Goal: Task Accomplishment & Management: Manage account settings

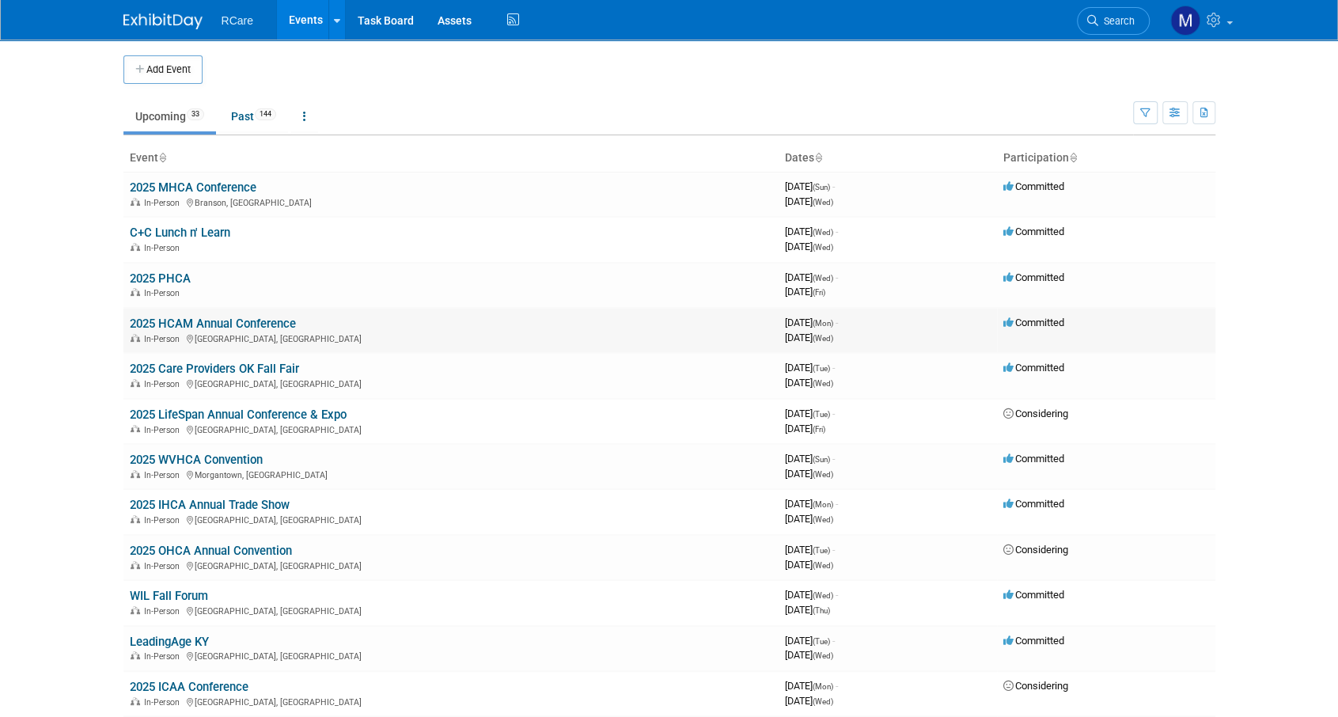
click at [247, 319] on link "2025 HCAM Annual Conference" at bounding box center [213, 324] width 166 height 14
click at [232, 457] on link "2025 WVHCA Convention" at bounding box center [196, 460] width 133 height 14
click at [255, 325] on link "2025 HCAM Annual Conference" at bounding box center [213, 324] width 166 height 14
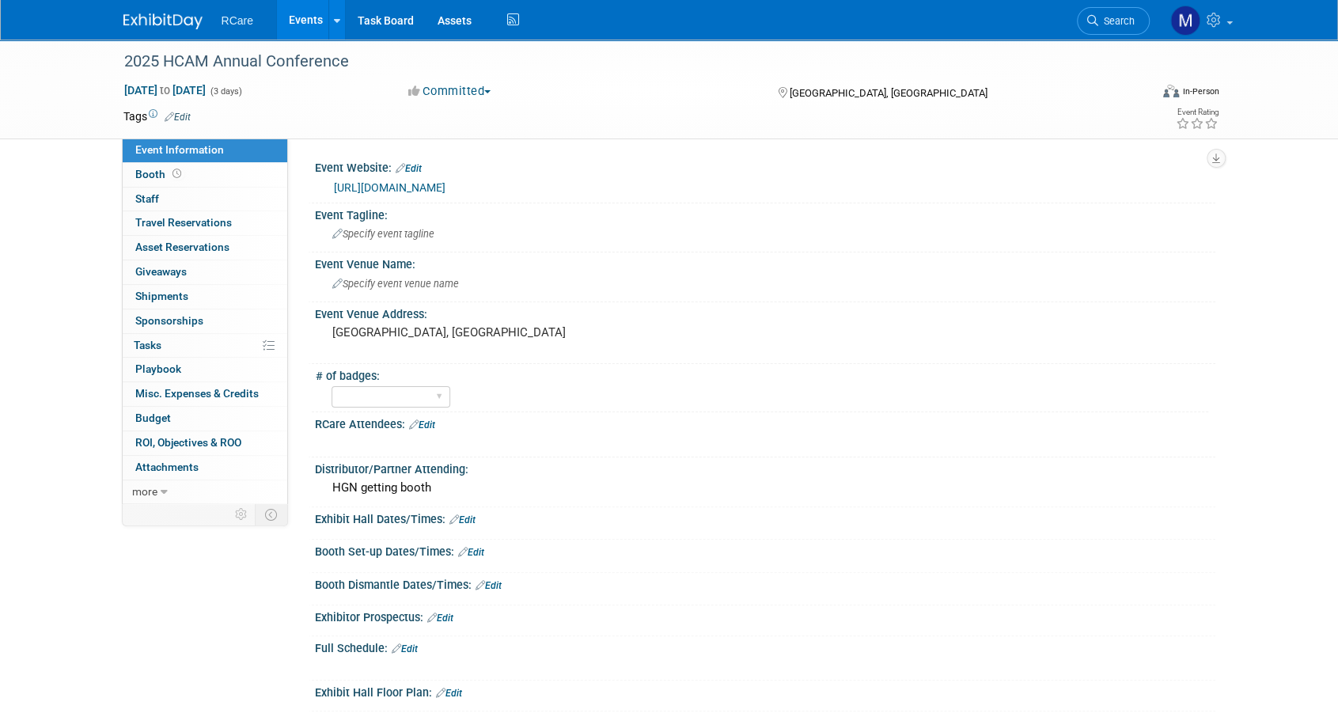
click at [486, 94] on button "Committed" at bounding box center [450, 91] width 94 height 17
click at [477, 136] on link "Considering" at bounding box center [466, 139] width 125 height 22
click at [308, 23] on link "Events" at bounding box center [306, 20] width 58 height 40
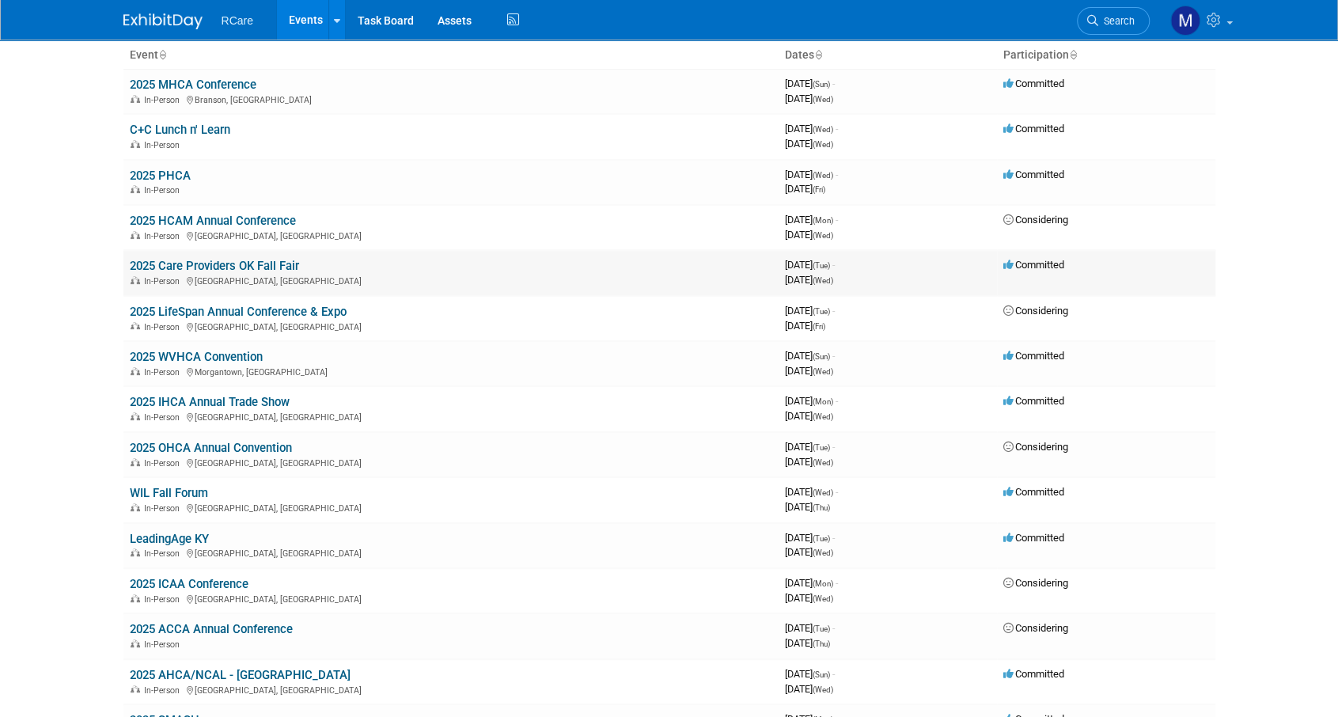
scroll to position [158, 0]
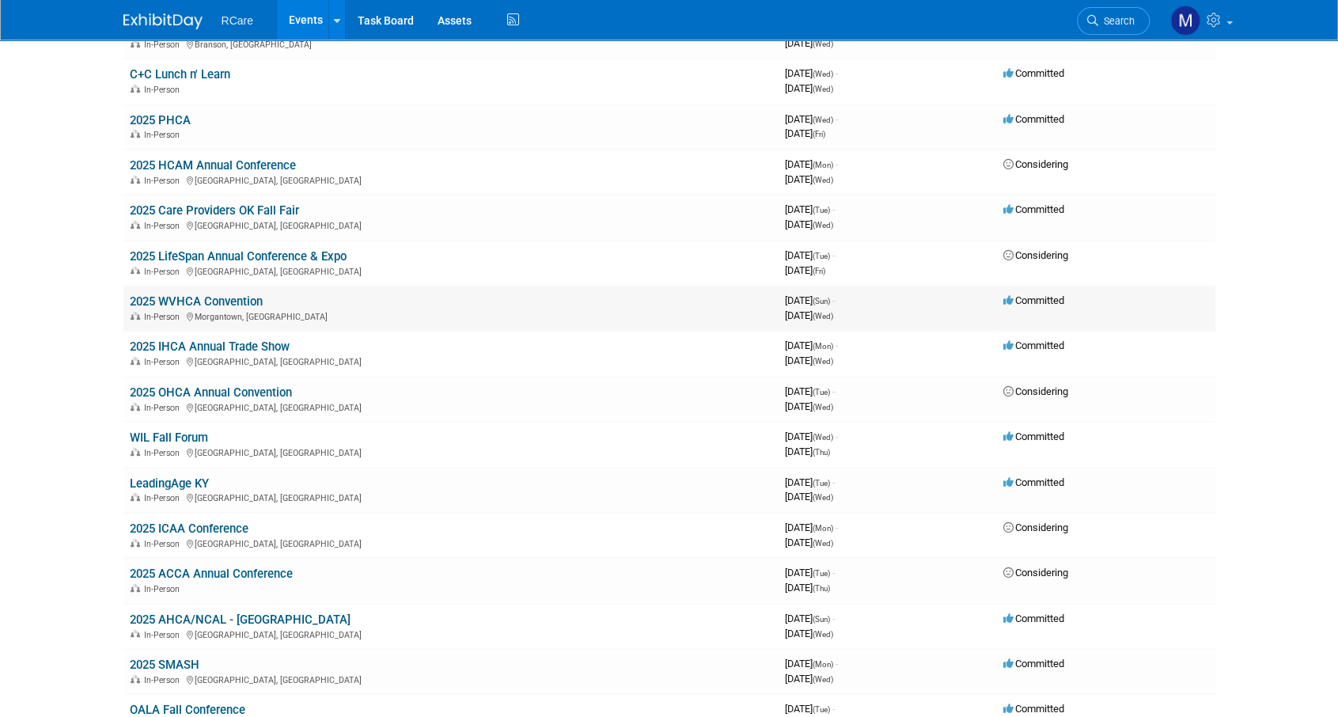
click at [209, 298] on link "2025 WVHCA Convention" at bounding box center [196, 301] width 133 height 14
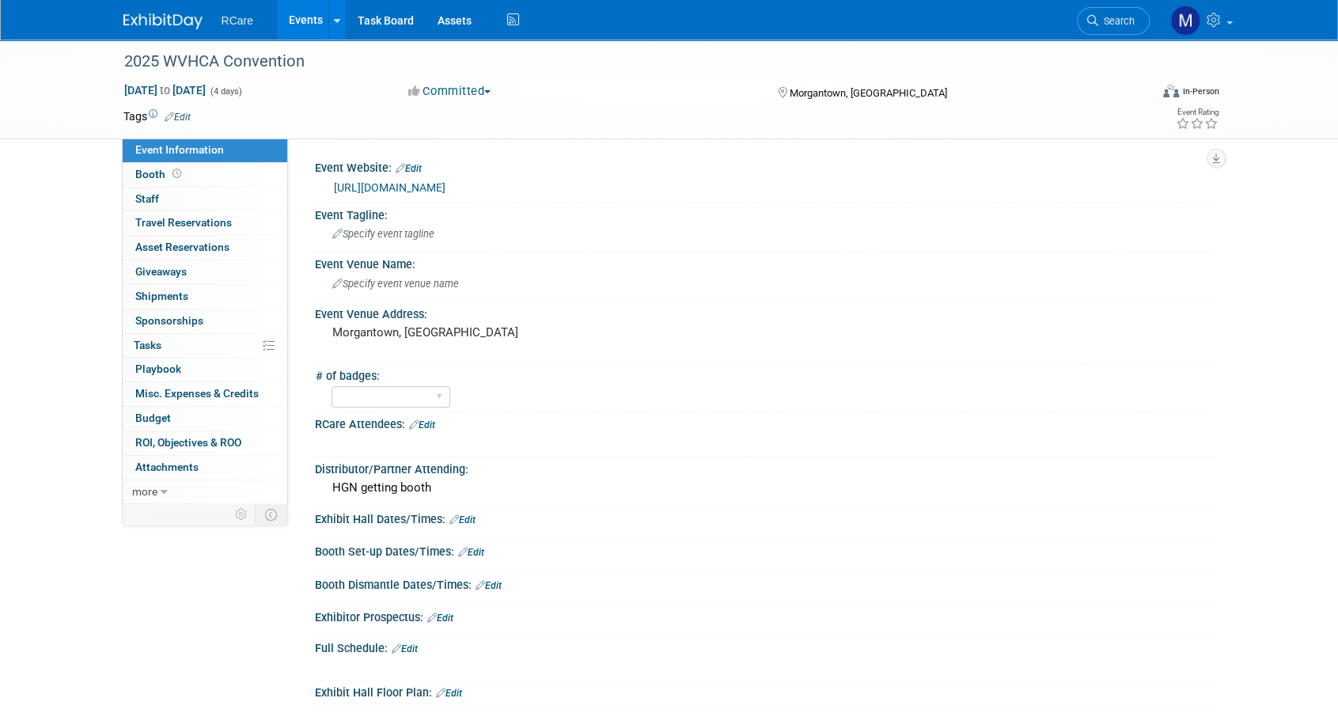
click at [445, 91] on button "Committed" at bounding box center [450, 91] width 94 height 17
click at [456, 139] on link "Considering" at bounding box center [466, 139] width 125 height 22
click at [304, 16] on link "Events" at bounding box center [306, 20] width 58 height 40
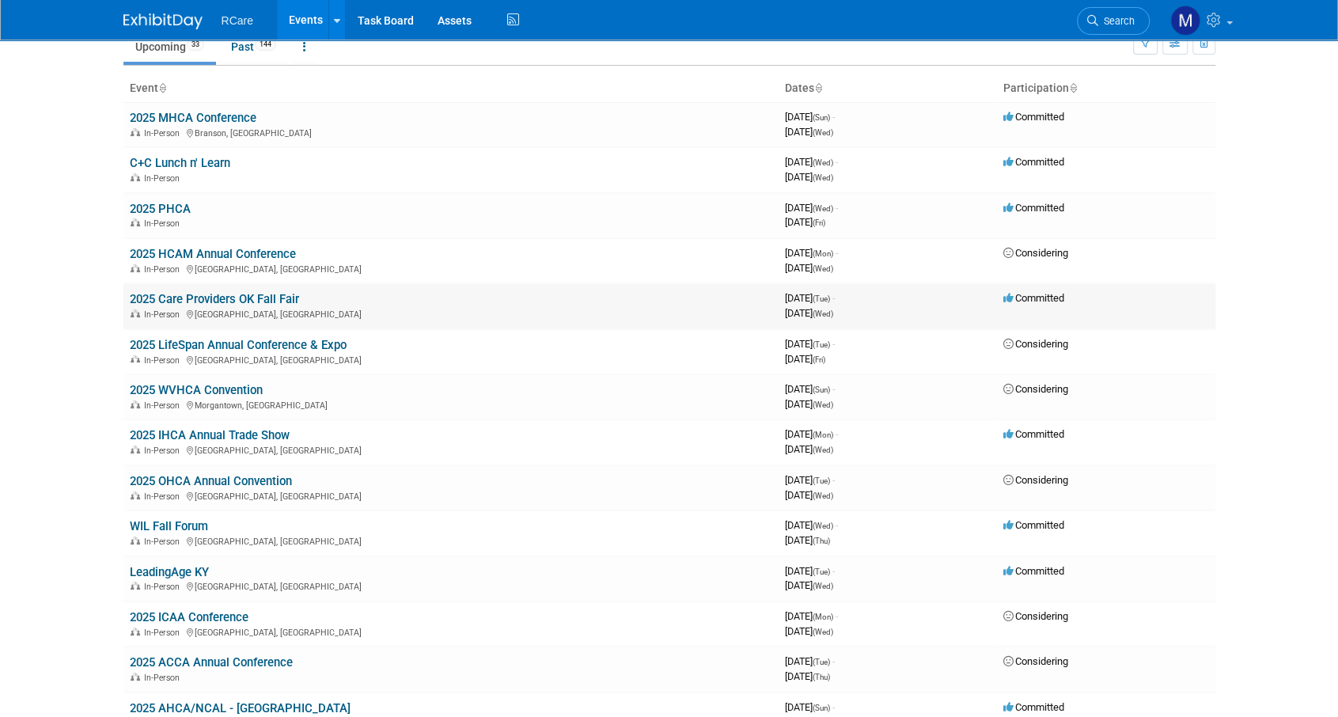
scroll to position [237, 0]
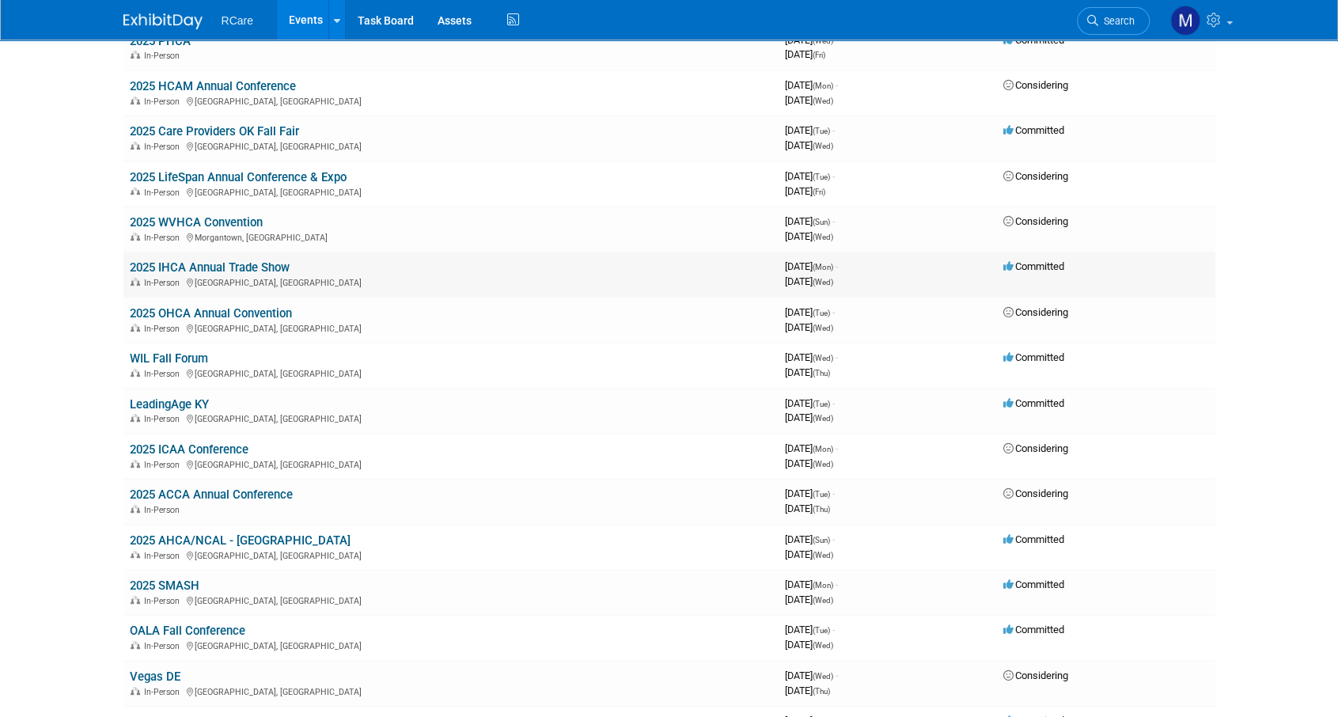
click at [287, 266] on link "2025 IHCA Annual Trade Show" at bounding box center [210, 267] width 160 height 14
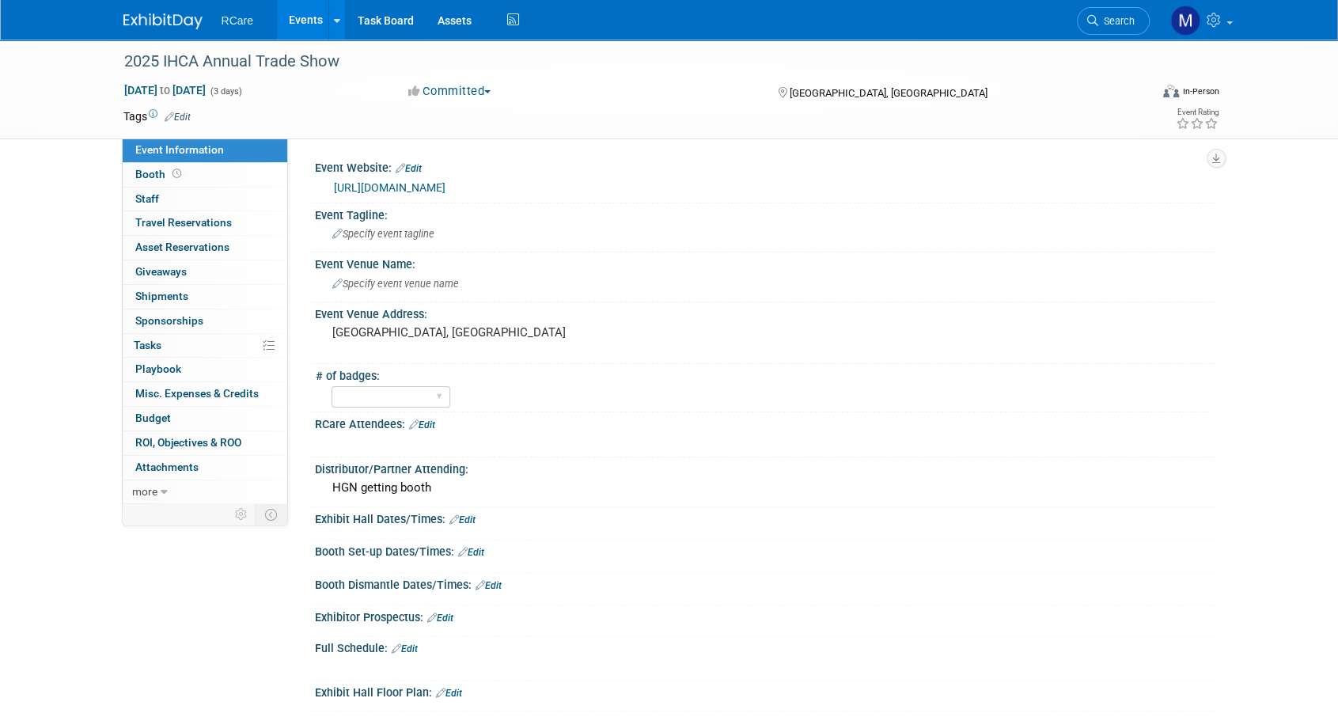
click at [475, 91] on button "Committed" at bounding box center [450, 91] width 94 height 17
click at [476, 138] on link "Considering" at bounding box center [466, 139] width 125 height 22
click at [307, 27] on link "Events" at bounding box center [306, 20] width 58 height 40
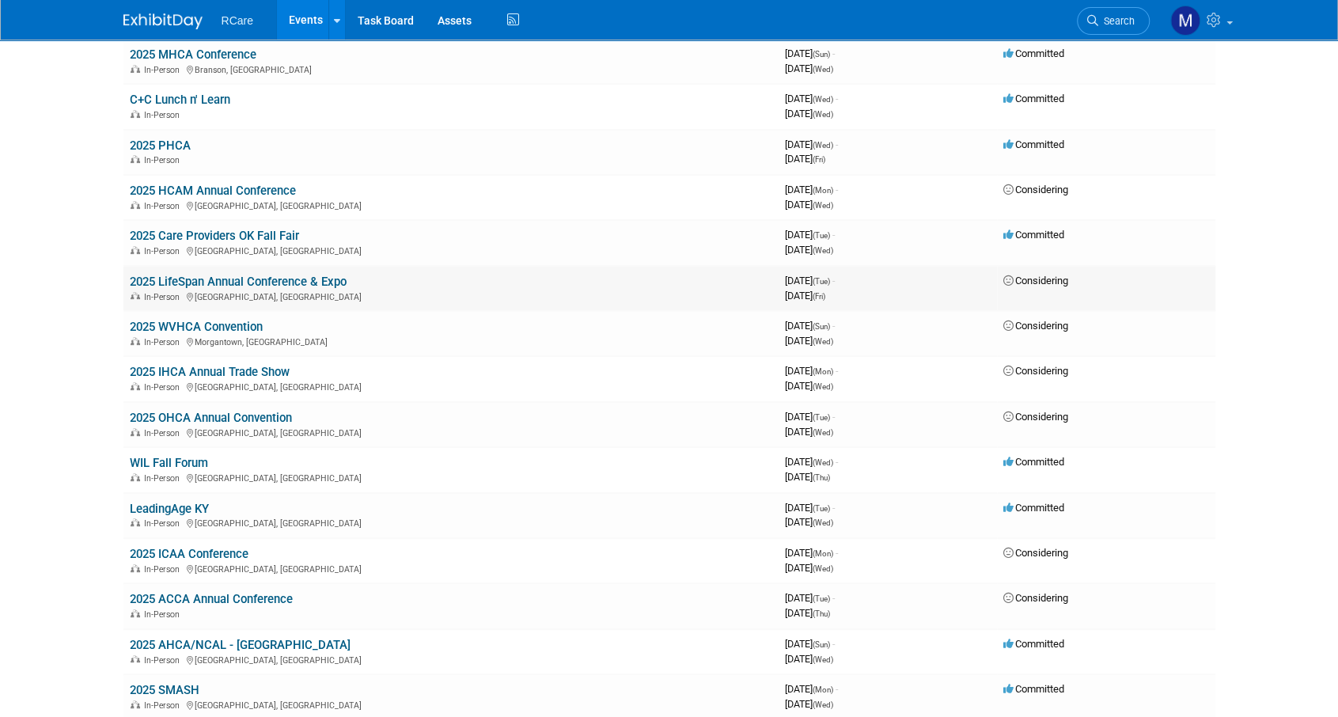
scroll to position [158, 0]
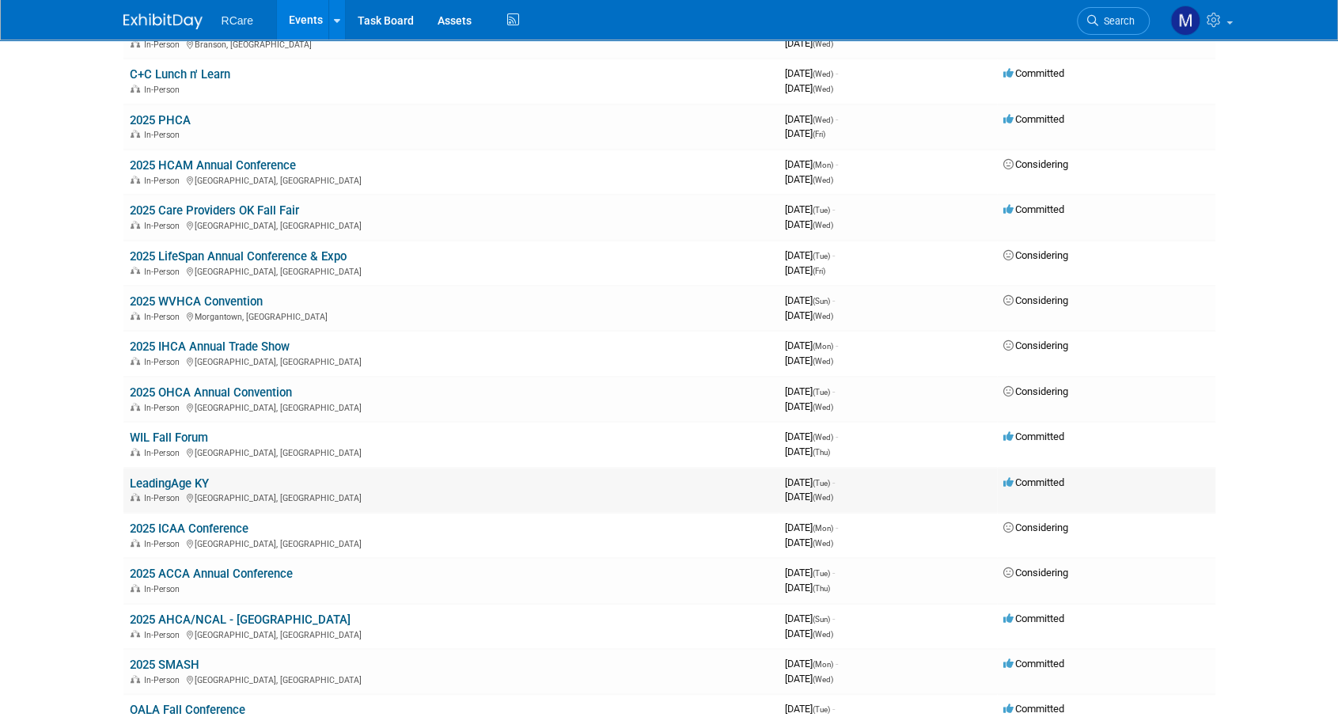
click at [204, 476] on link "LeadingAge KY" at bounding box center [169, 483] width 79 height 14
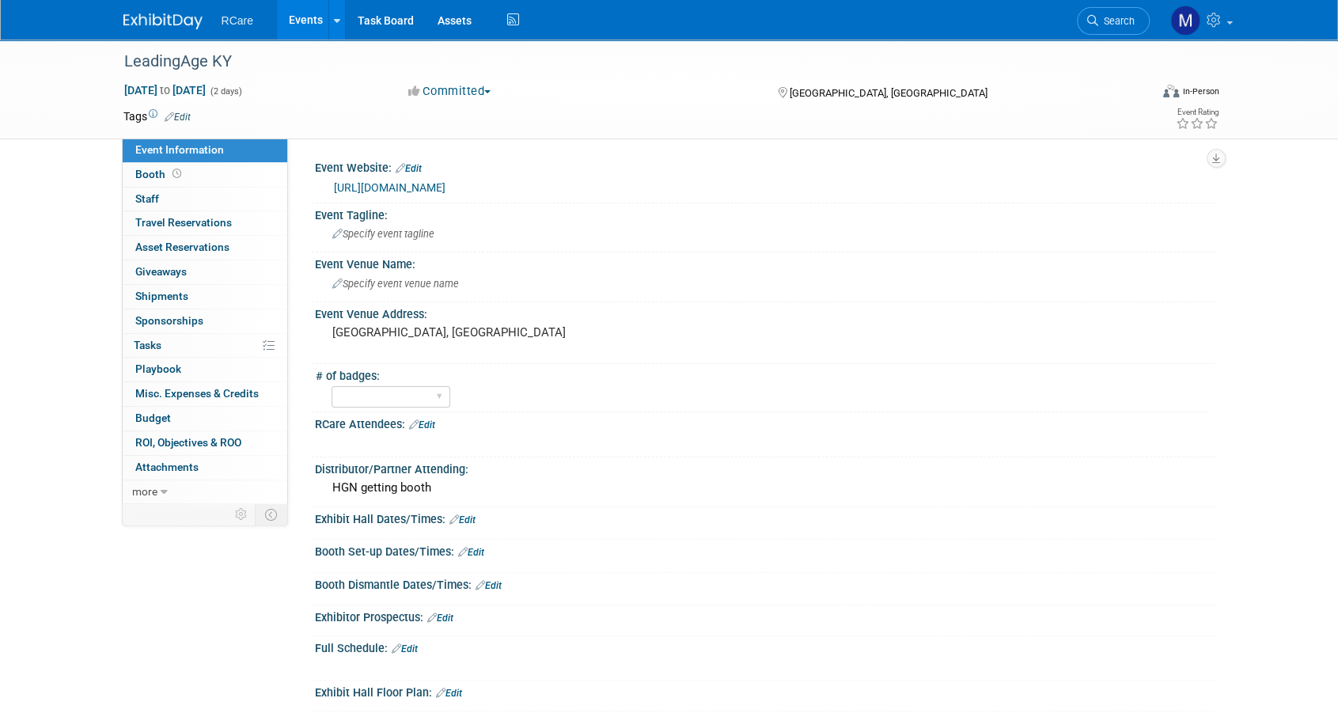
click at [470, 86] on button "Committed" at bounding box center [450, 91] width 94 height 17
click at [473, 139] on link "Considering" at bounding box center [466, 139] width 125 height 22
click at [290, 18] on link "Events" at bounding box center [306, 20] width 58 height 40
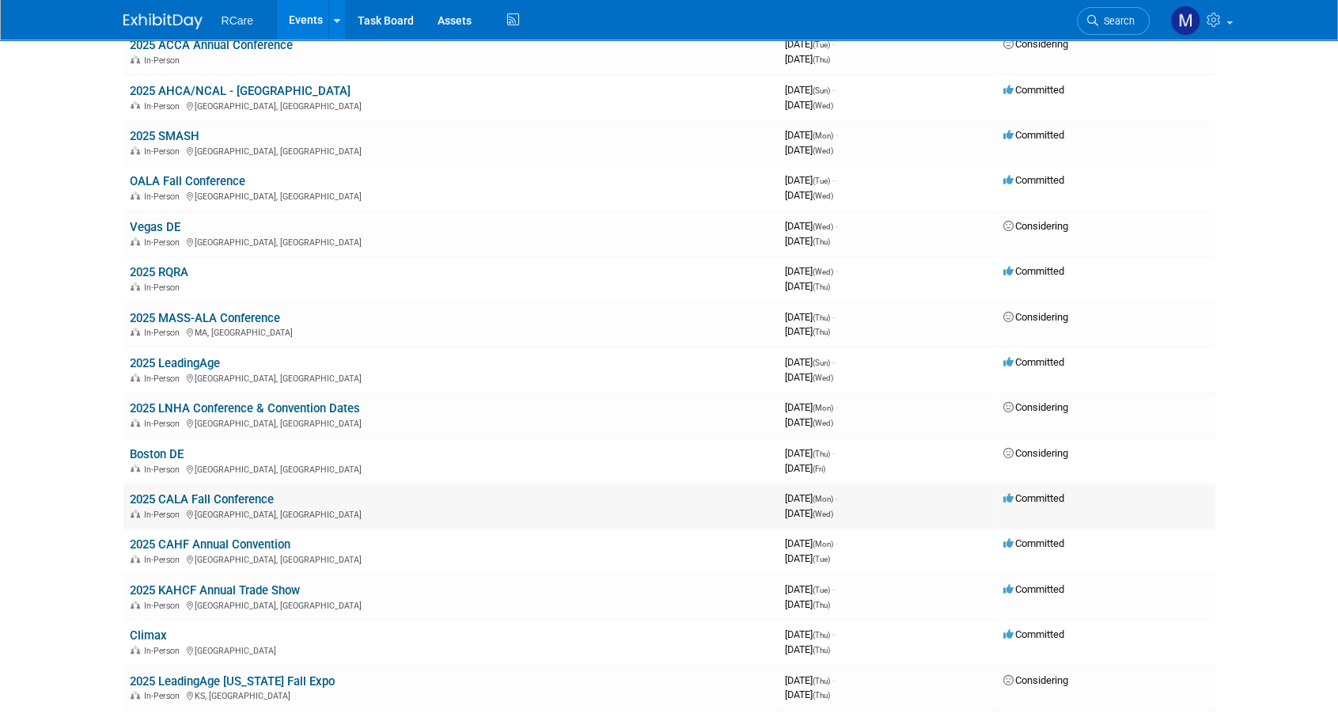
scroll to position [712, 0]
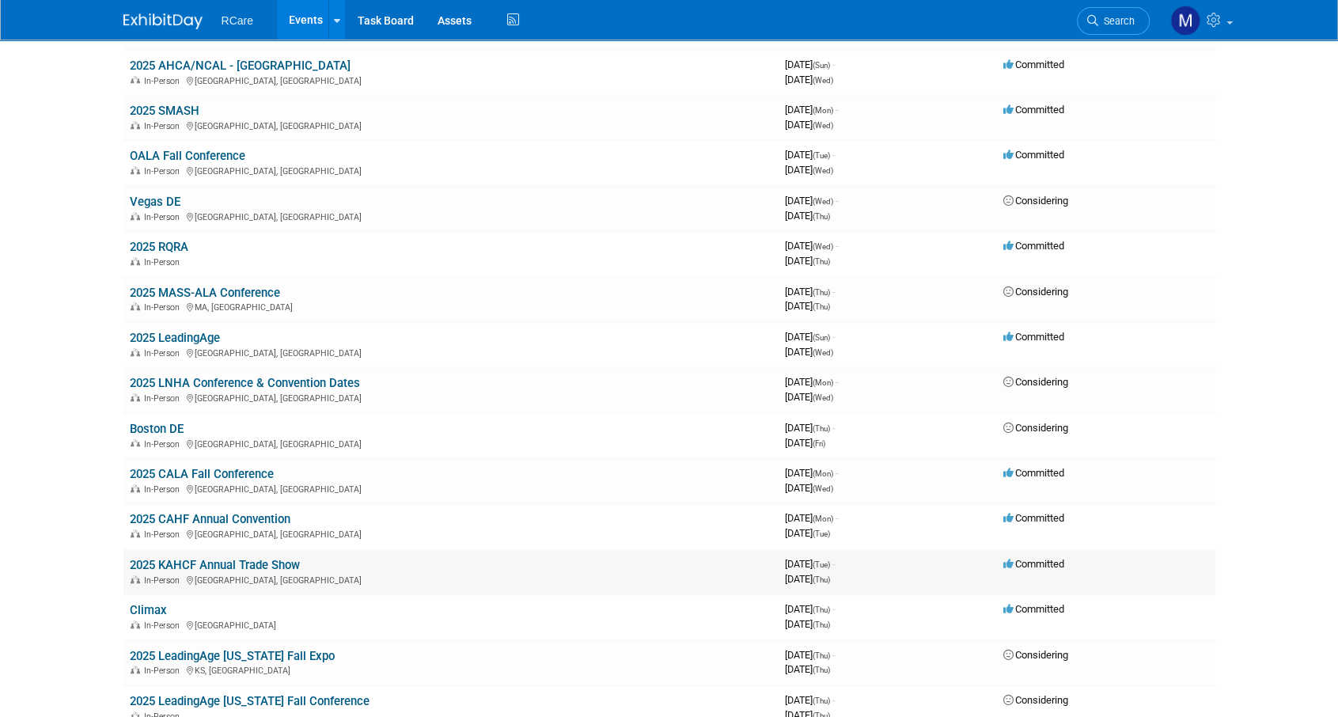
click at [261, 574] on div "In-Person [GEOGRAPHIC_DATA], [GEOGRAPHIC_DATA]" at bounding box center [451, 579] width 643 height 13
click at [261, 569] on link "2025 KAHCF Annual Trade Show" at bounding box center [215, 565] width 170 height 14
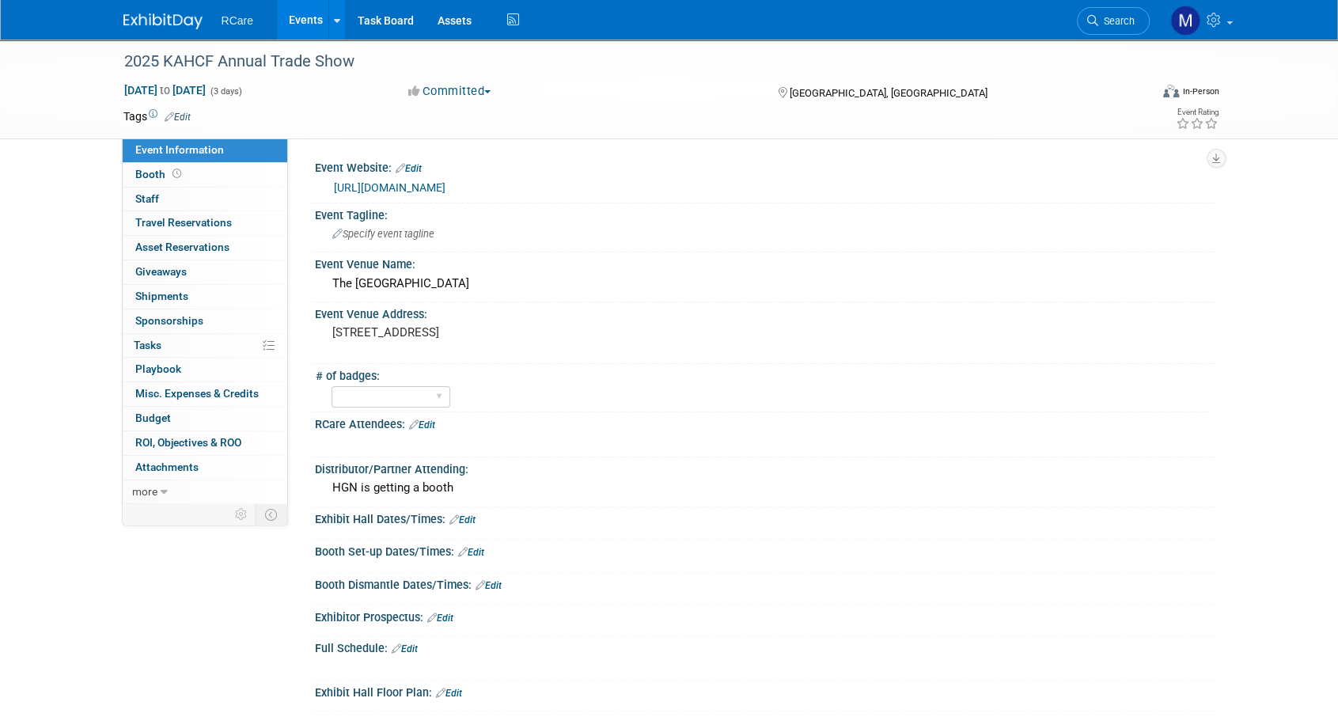
click at [473, 88] on button "Committed" at bounding box center [450, 91] width 94 height 17
click at [482, 136] on link "Considering" at bounding box center [466, 139] width 125 height 22
click at [294, 16] on link "Events" at bounding box center [306, 20] width 58 height 40
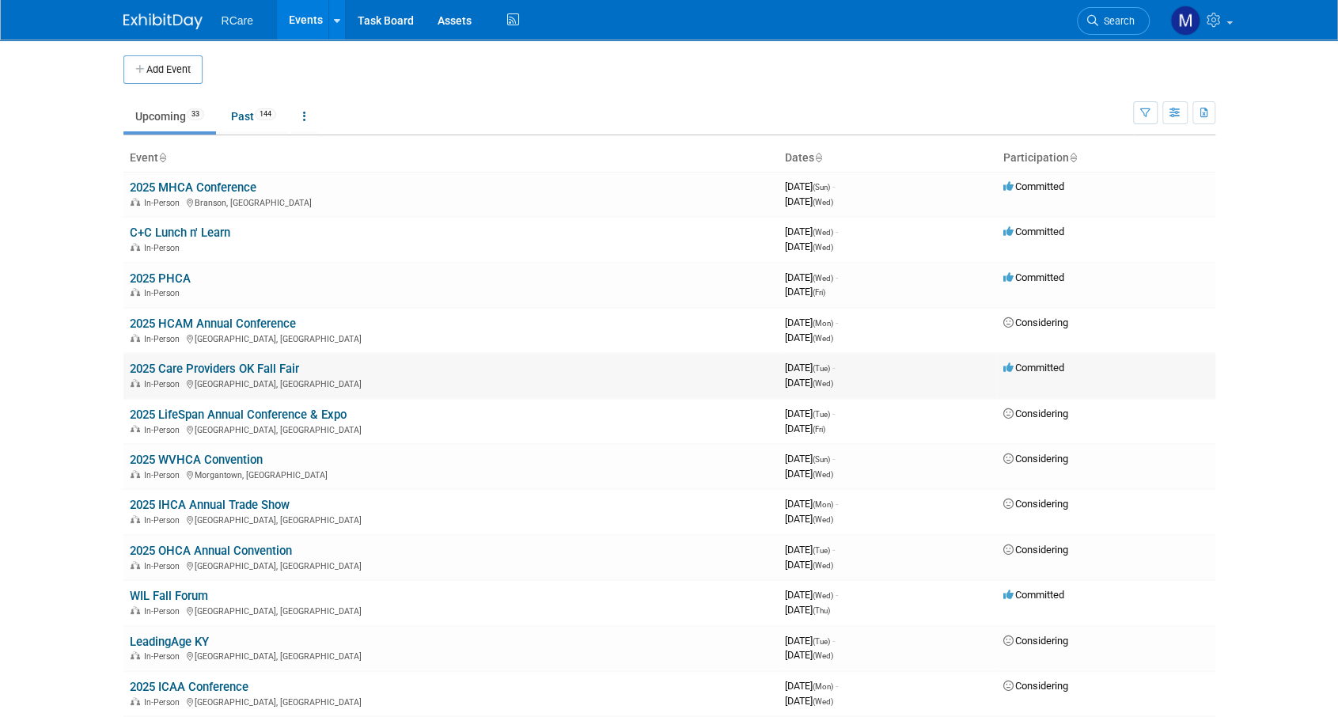
scroll to position [79, 0]
